Goal: Task Accomplishment & Management: Complete application form

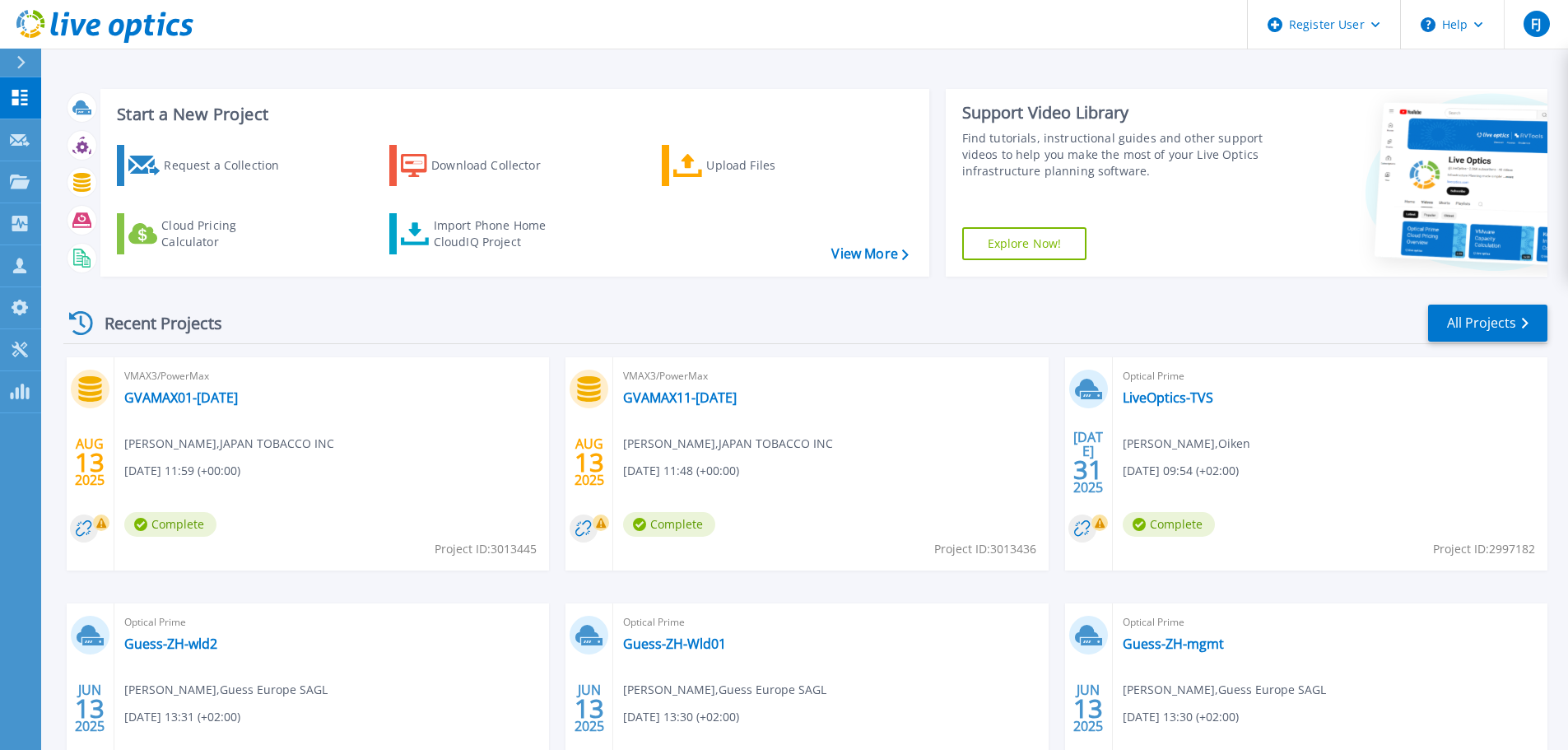
drag, startPoint x: 873, startPoint y: 667, endPoint x: 656, endPoint y: 528, distance: 257.7
click at [873, 667] on div "Optical Prime Guess-ZH-Wld01 [PERSON_NAME] , Guess Europe SAGL [DATE] 13:30 (+0…" at bounding box center [830, 710] width 435 height 214
click at [276, 161] on div "Request a Collection" at bounding box center [229, 165] width 131 height 33
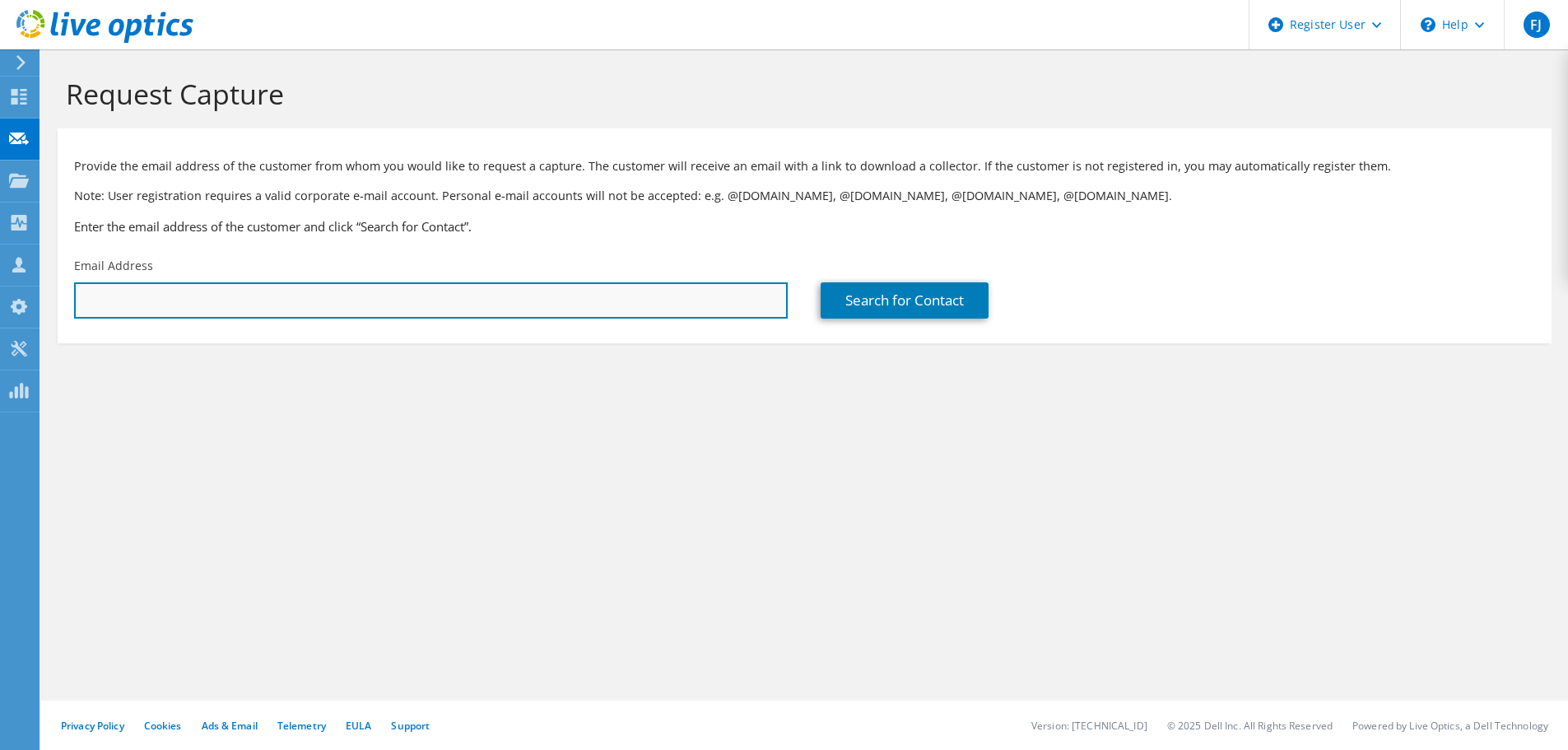
click at [387, 298] on input "text" at bounding box center [430, 300] width 713 height 36
paste input "Guex Arnaud <a.guex@ciges.ch>"
click at [264, 305] on input "Guex Arnaud <a.guex@ciges.ch>" at bounding box center [430, 300] width 713 height 36
drag, startPoint x: 164, startPoint y: 305, endPoint x: 53, endPoint y: 298, distance: 111.2
click at [53, 298] on section "Request Capture Provide the email address of the customer from whom you would l…" at bounding box center [804, 237] width 1527 height 376
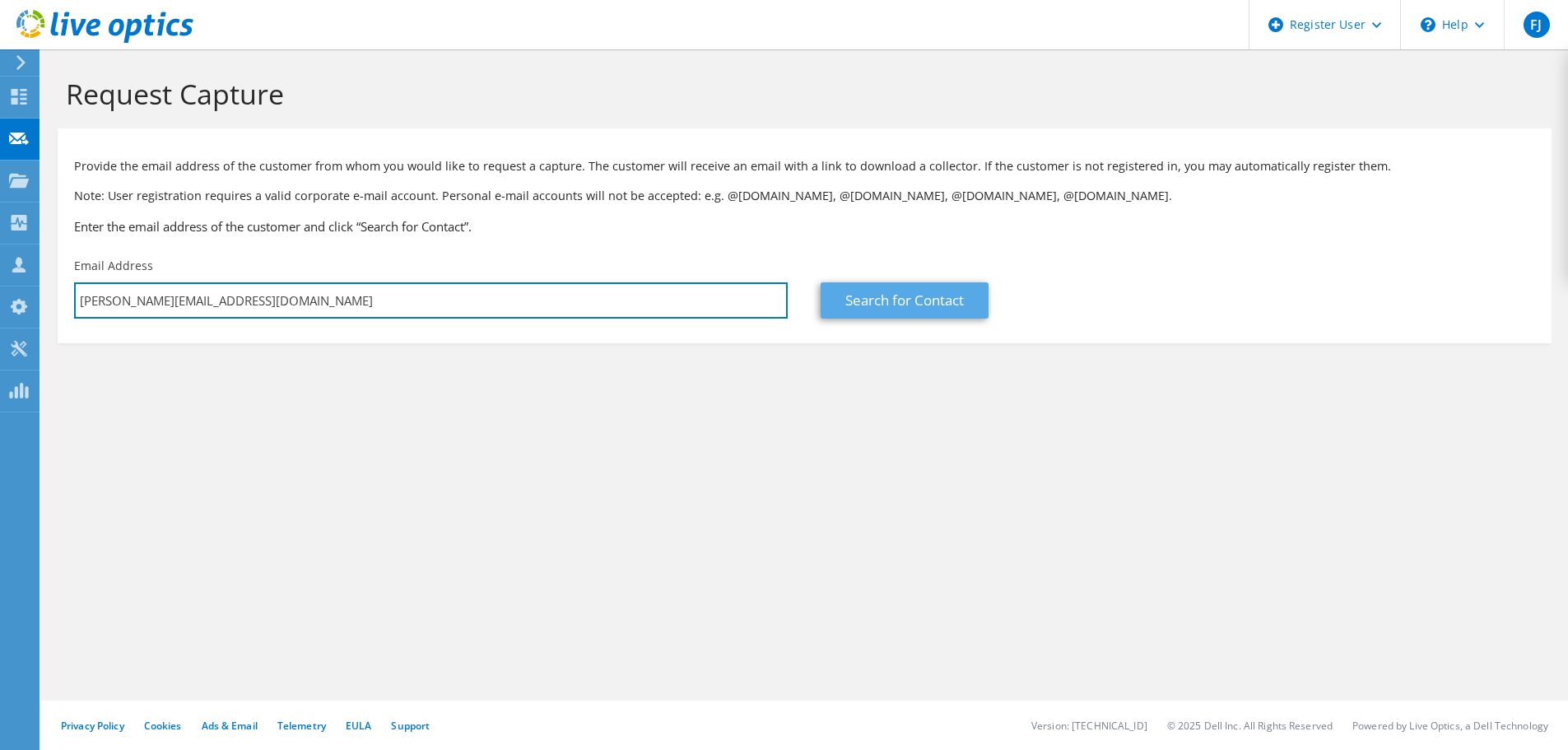
type input "a.guex@ciges.ch"
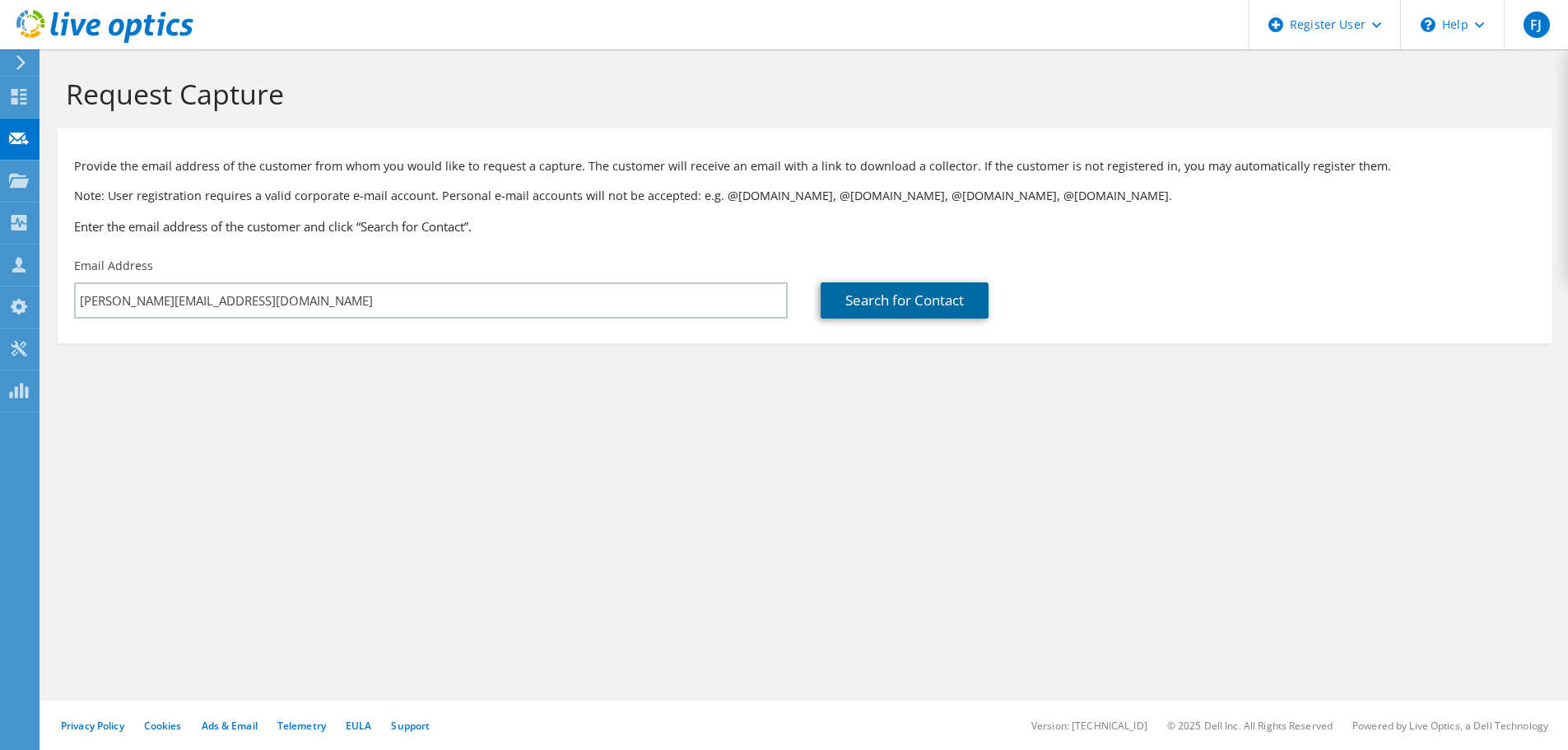
click at [943, 304] on link "Search for Contact" at bounding box center [905, 300] width 168 height 36
type input "Ciges SA"
type input "arnaud"
type input "Guex"
type input "Switzerland"
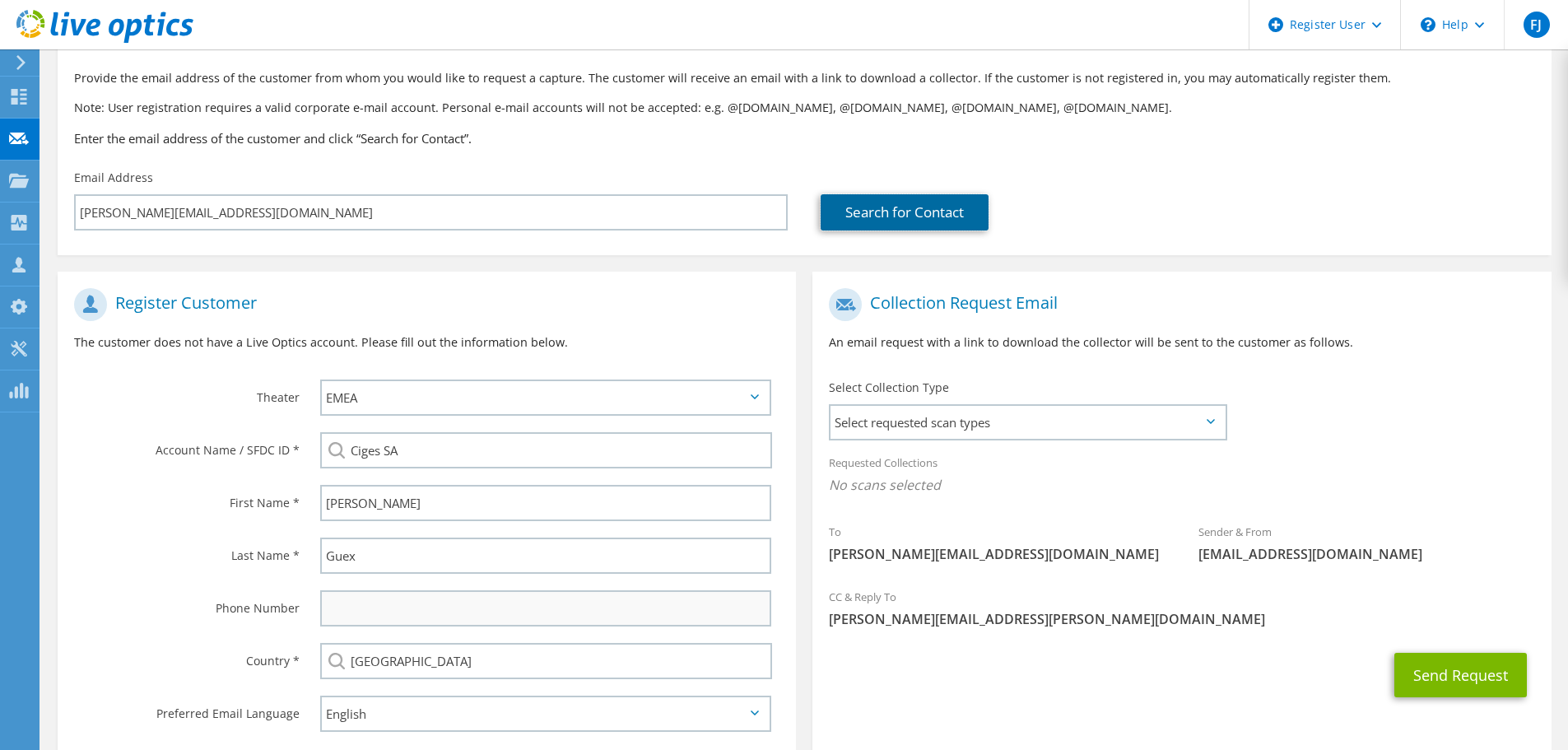
scroll to position [186, 0]
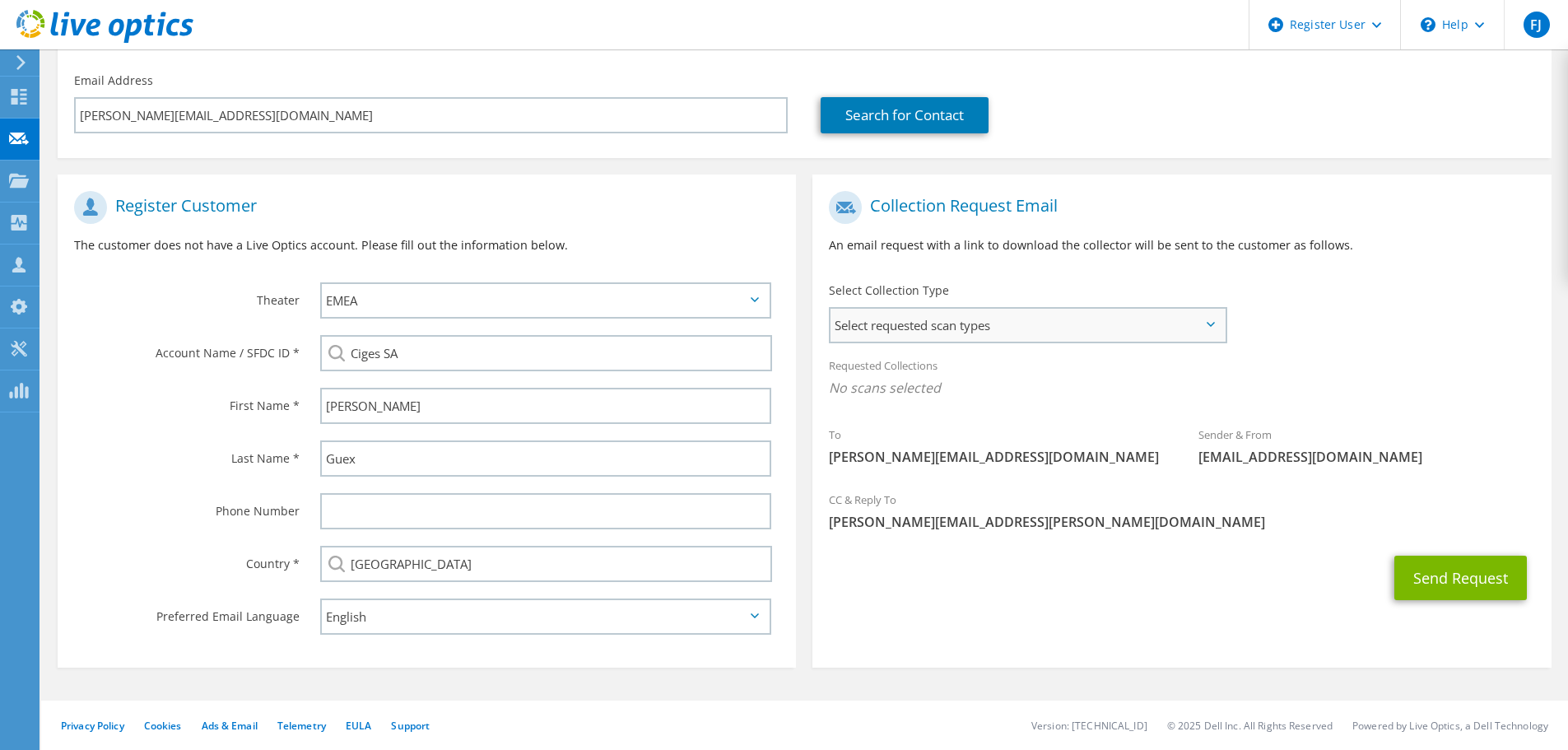
click at [930, 319] on span "Select requested scan types" at bounding box center [1027, 326] width 394 height 33
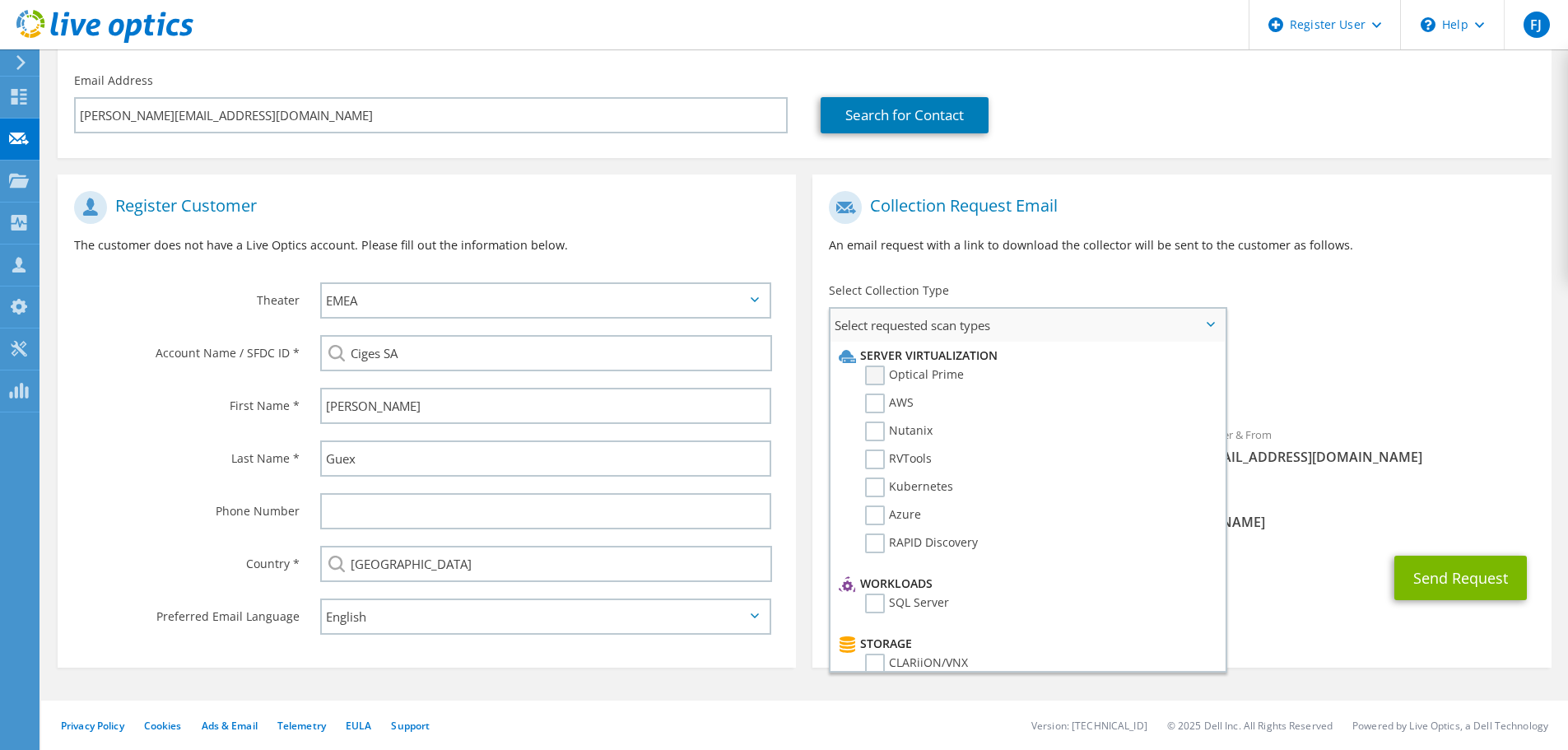
click at [875, 369] on label "Optical Prime" at bounding box center [914, 375] width 99 height 20
click at [0, 0] on input "Optical Prime" at bounding box center [0, 0] width 0 height 0
click at [864, 434] on li "Nutanix" at bounding box center [1026, 436] width 382 height 28
click at [878, 449] on label "RVTools" at bounding box center [898, 459] width 66 height 20
click at [0, 0] on input "RVTools" at bounding box center [0, 0] width 0 height 0
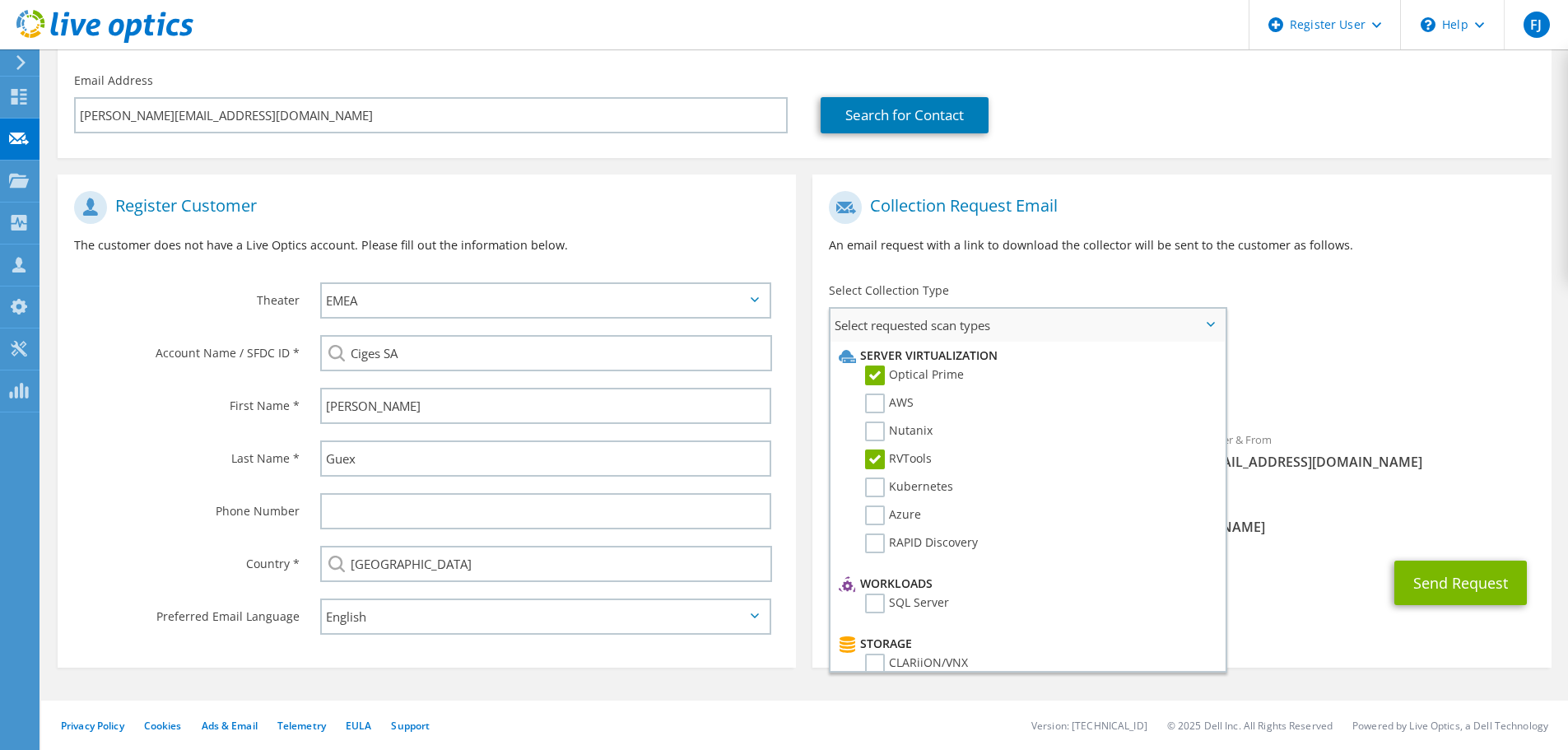
click at [878, 445] on li "Nutanix" at bounding box center [1026, 436] width 382 height 28
drag, startPoint x: 878, startPoint y: 425, endPoint x: 874, endPoint y: 436, distance: 11.7
click at [878, 424] on label "Nutanix" at bounding box center [898, 431] width 67 height 20
click at [0, 0] on input "Nutanix" at bounding box center [0, 0] width 0 height 0
click at [874, 452] on label "RVTools" at bounding box center [898, 459] width 66 height 20
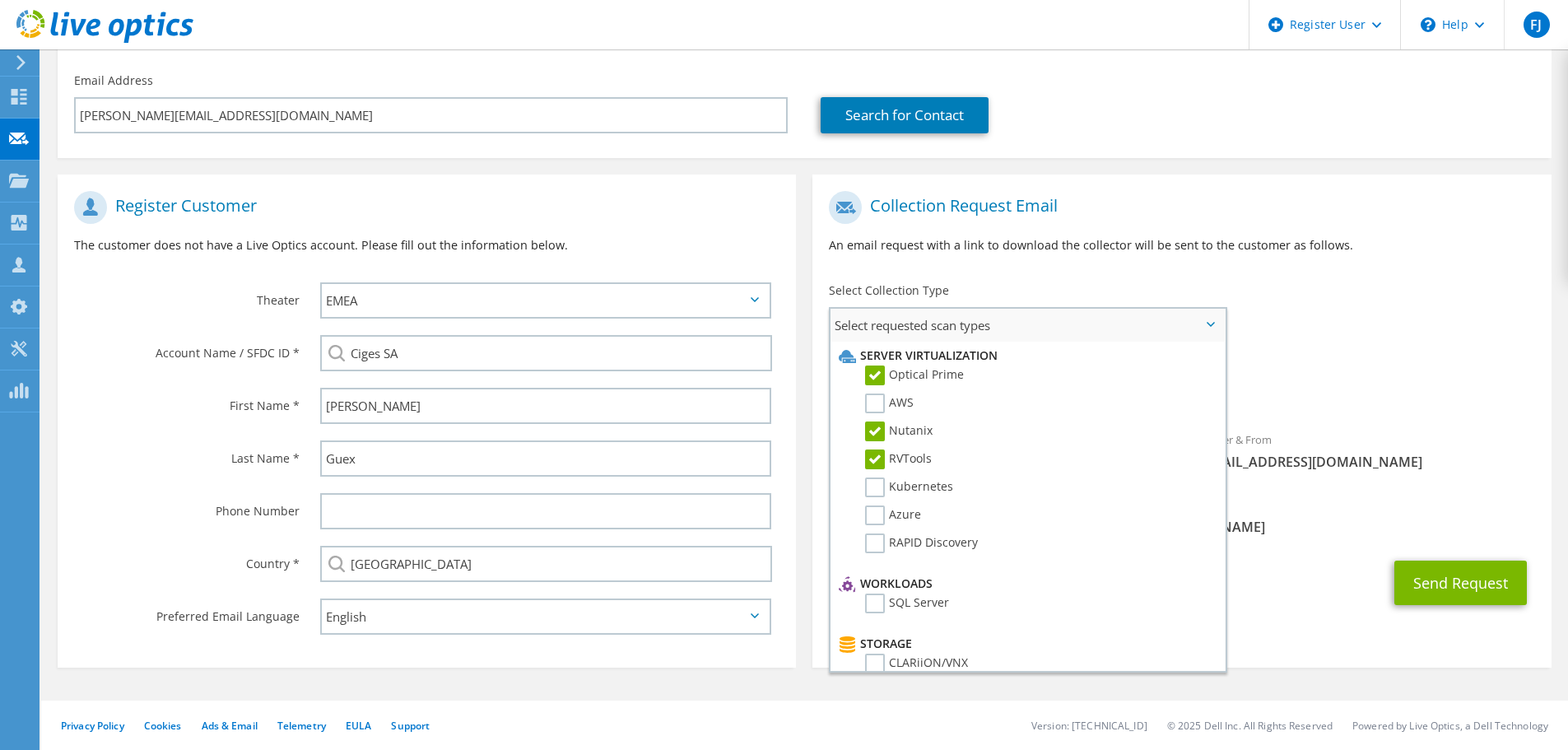
click at [0, 0] on input "RVTools" at bounding box center [0, 0] width 0 height 0
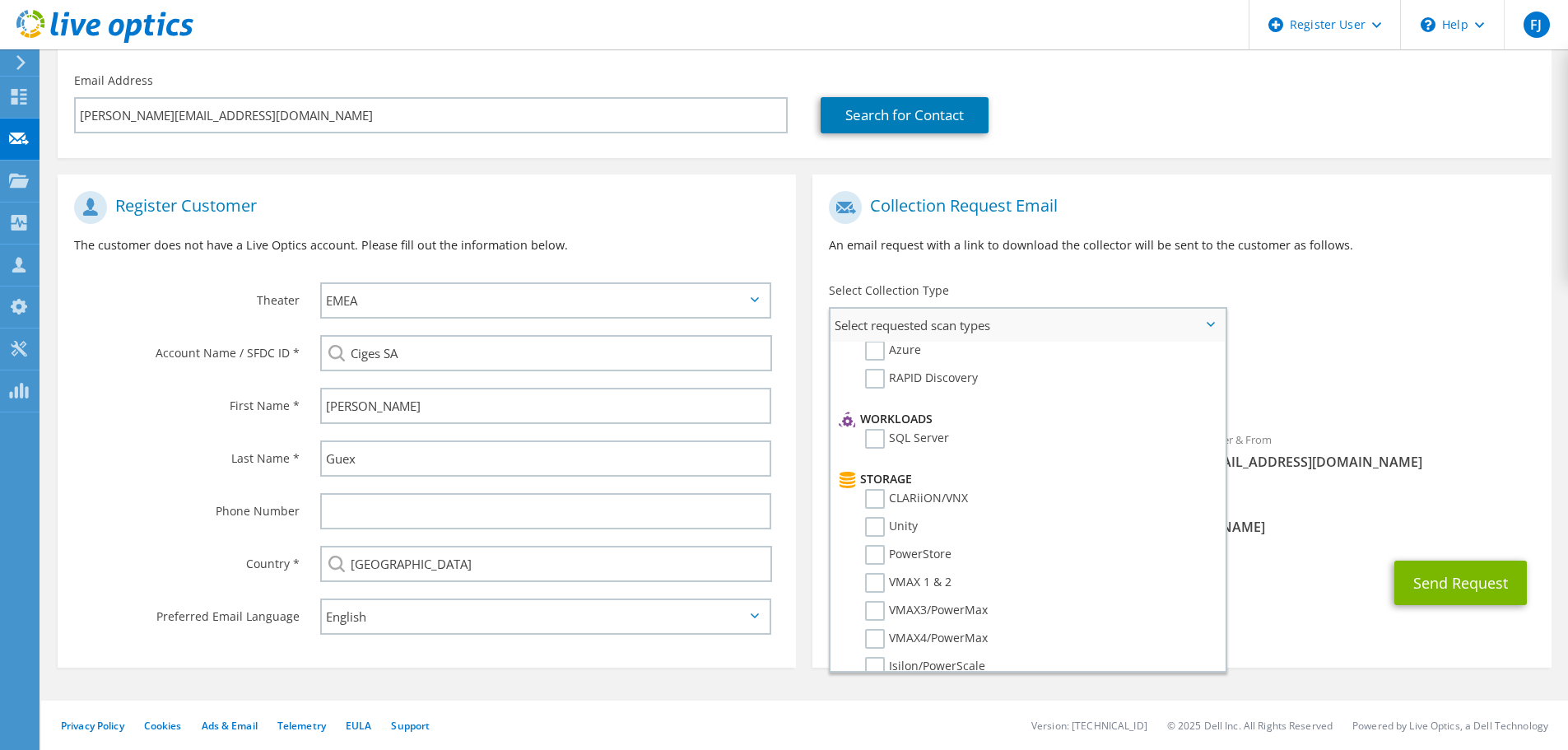
scroll to position [247, 0]
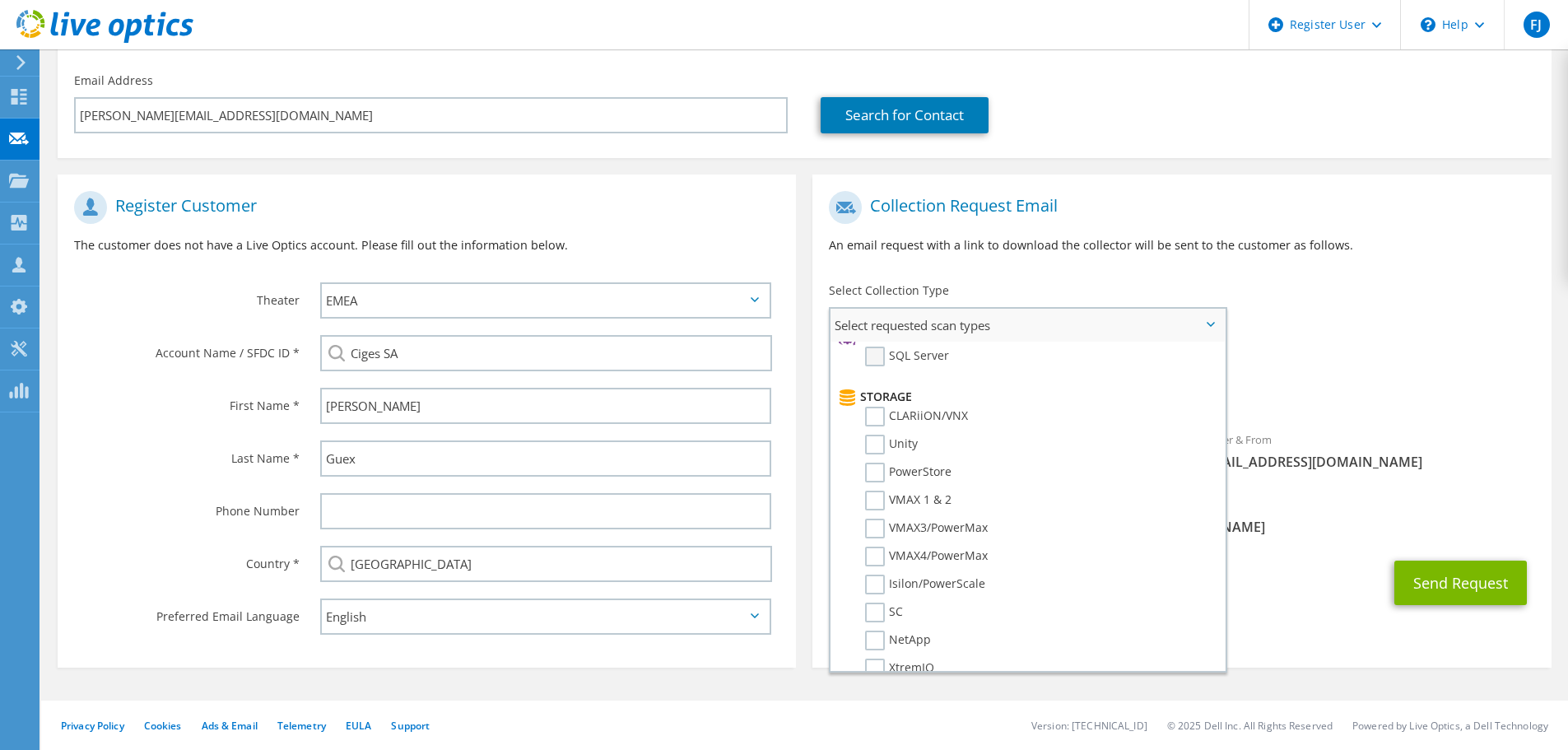
click at [873, 360] on label "SQL Server" at bounding box center [906, 356] width 84 height 20
click at [0, 0] on input "SQL Server" at bounding box center [0, 0] width 0 height 0
drag, startPoint x: 870, startPoint y: 647, endPoint x: 881, endPoint y: 644, distance: 11.4
click at [872, 646] on label "Dossier" at bounding box center [897, 644] width 65 height 20
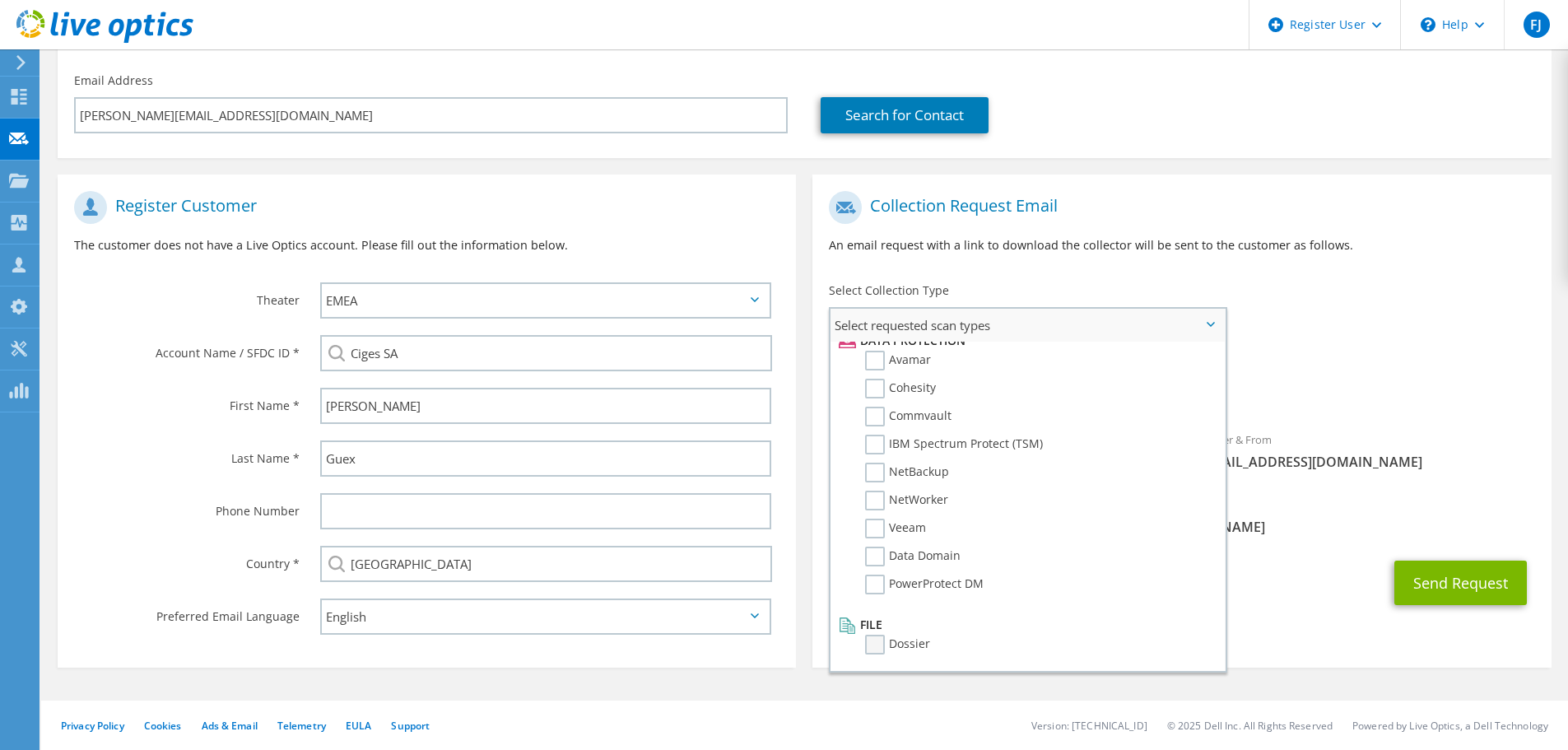
click at [0, 0] on input "Dossier" at bounding box center [0, 0] width 0 height 0
click at [1473, 575] on button "Send Request" at bounding box center [1460, 582] width 132 height 45
